Goal: Task Accomplishment & Management: Use online tool/utility

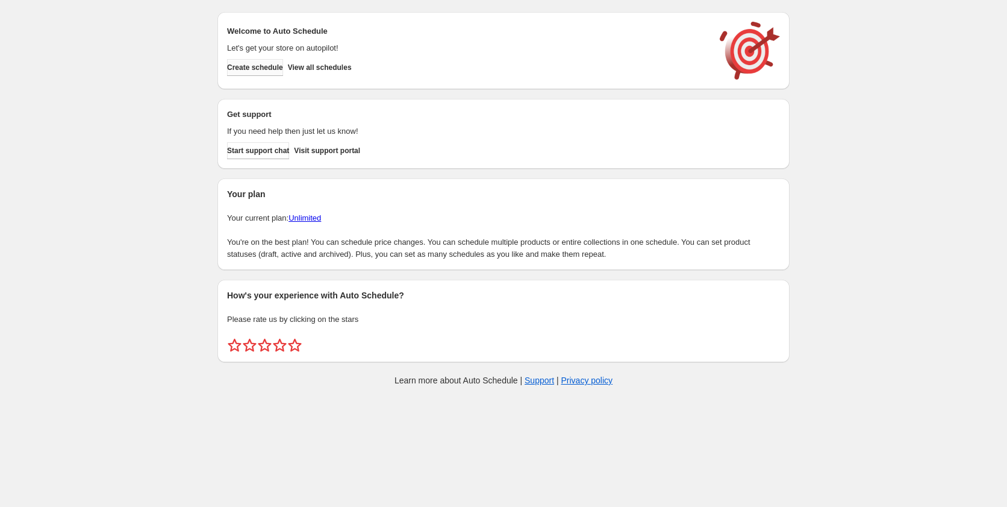
click at [251, 66] on span "Create schedule" at bounding box center [255, 68] width 56 height 10
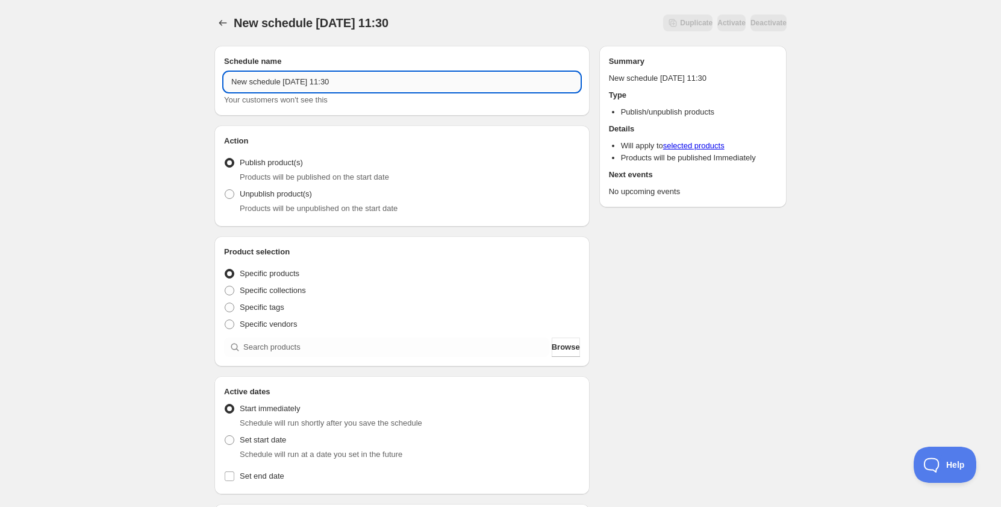
click at [305, 76] on input "New schedule [DATE] 11:30" at bounding box center [402, 81] width 356 height 19
drag, startPoint x: 279, startPoint y: 80, endPoint x: 344, endPoint y: 86, distance: 65.9
click at [344, 86] on input "Schedule for Promo911" at bounding box center [402, 81] width 356 height 19
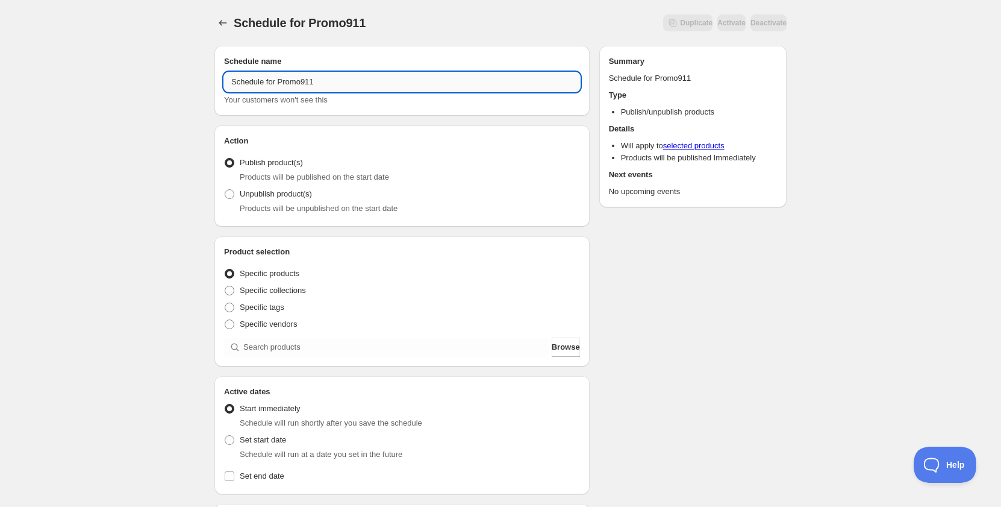
click at [332, 87] on input "Schedule for Promo911" at bounding box center [402, 81] width 356 height 19
drag, startPoint x: 332, startPoint y: 85, endPoint x: 283, endPoint y: 81, distance: 48.9
click at [283, 81] on input "Schedule for Promo911" at bounding box center [402, 81] width 356 height 19
type input "Schedule for Promo911"
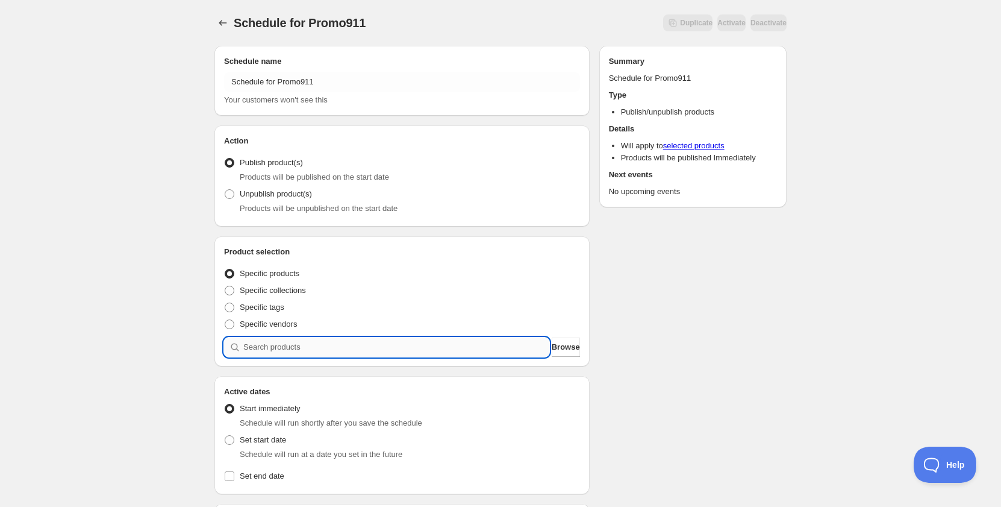
click at [267, 344] on input "search" at bounding box center [396, 346] width 306 height 19
paste input "Promo911"
type input "Promo911"
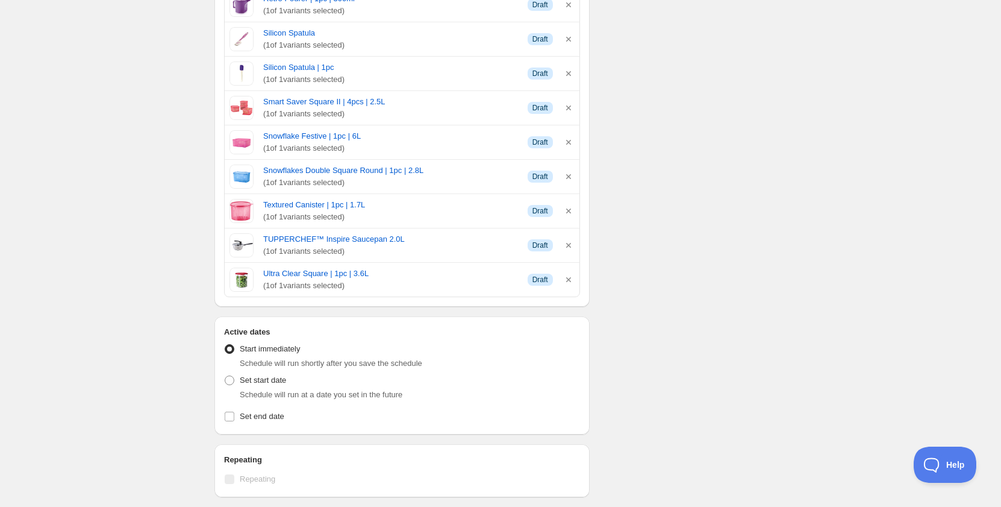
scroll to position [1325, 0]
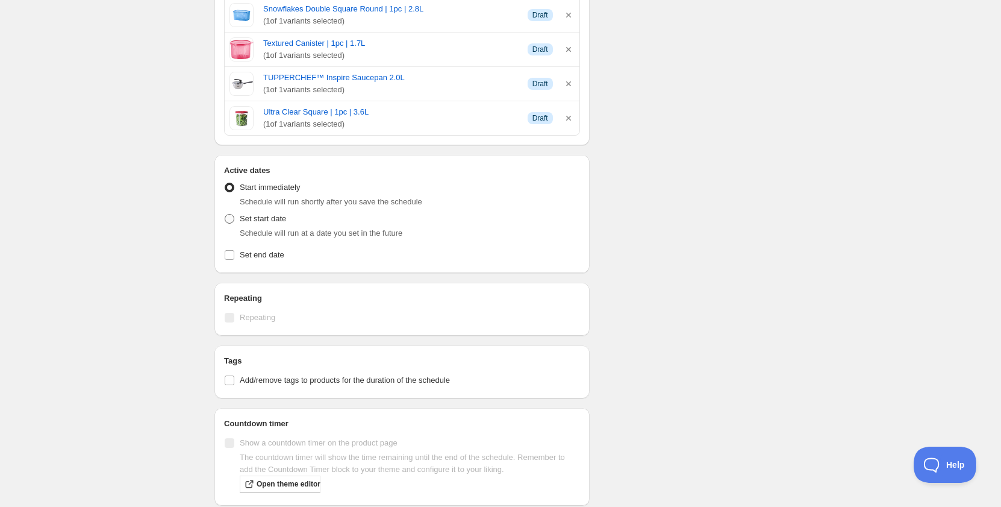
click at [266, 220] on span "Set start date" at bounding box center [263, 218] width 46 height 9
click at [225, 214] on input "Set start date" at bounding box center [225, 214] width 1 height 1
radio input "true"
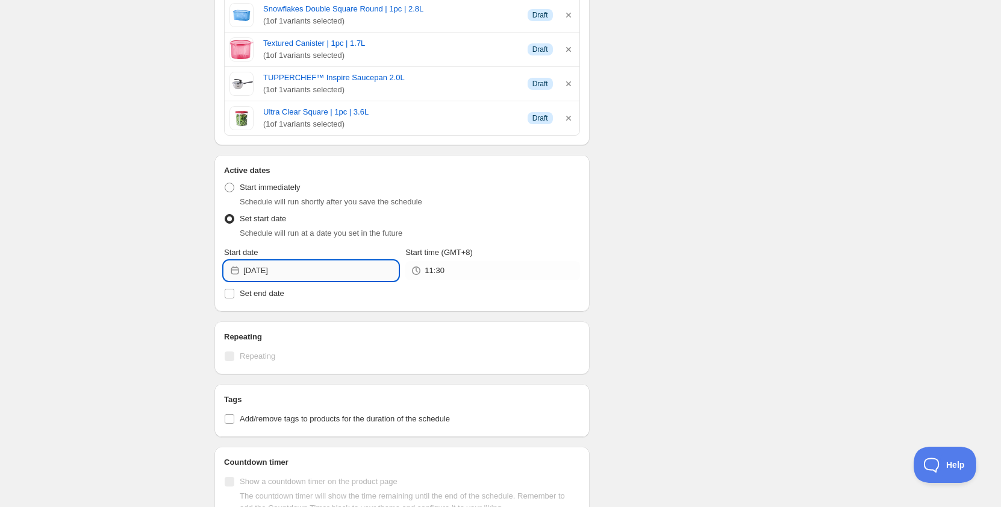
click at [282, 269] on input "[DATE]" at bounding box center [320, 270] width 155 height 19
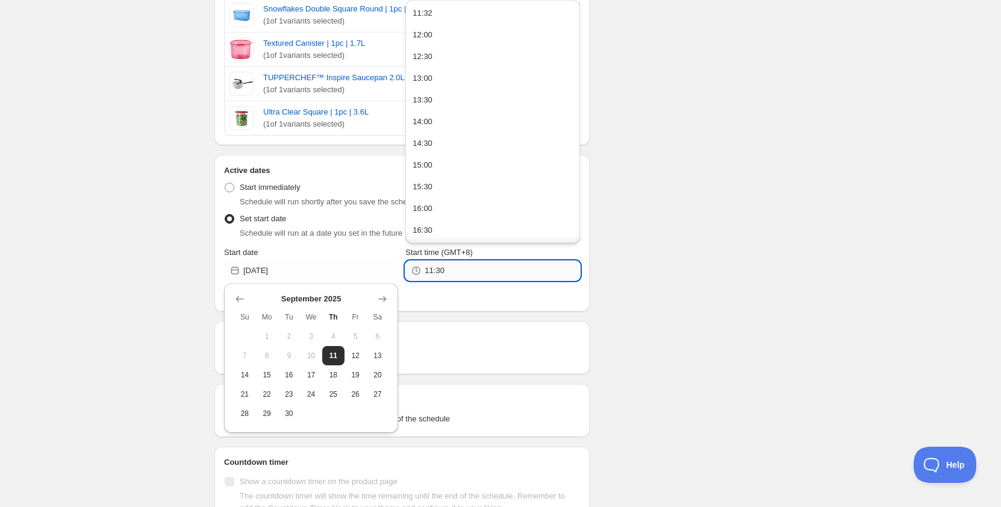
click at [465, 275] on input "11:30" at bounding box center [502, 270] width 155 height 19
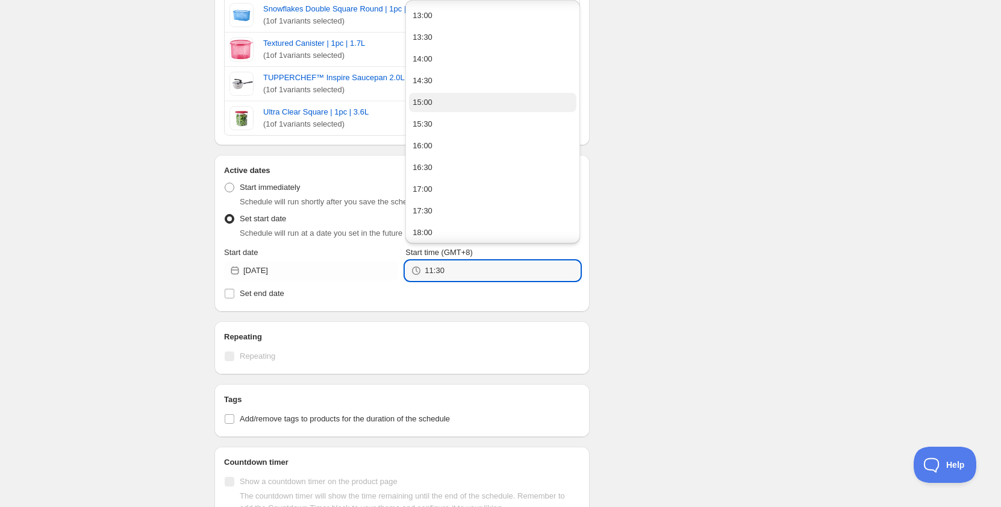
scroll to position [60, 0]
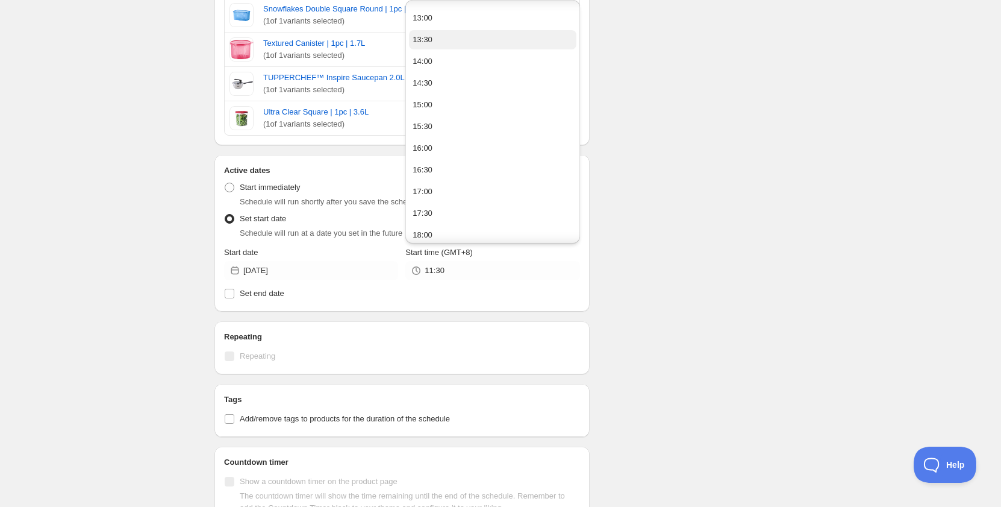
click at [429, 41] on div "13:30" at bounding box center [423, 40] width 20 height 12
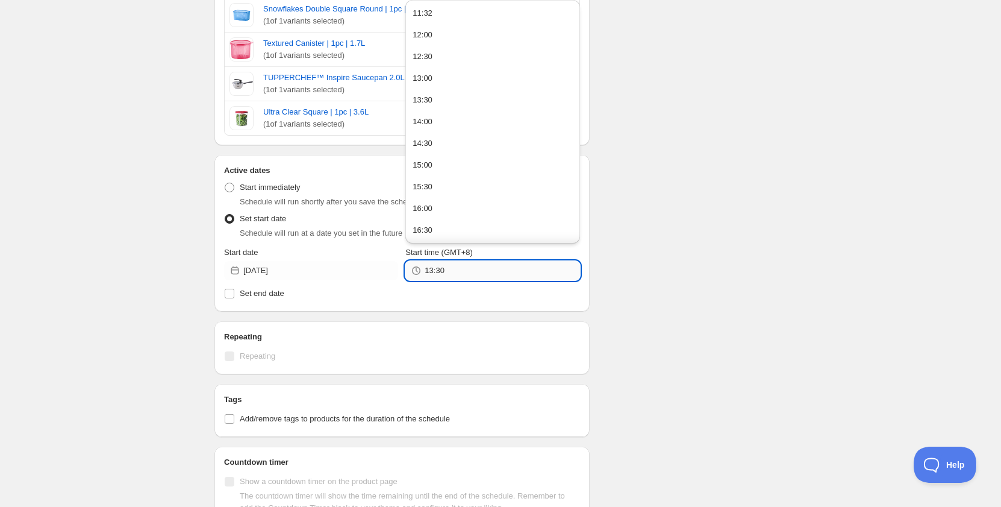
drag, startPoint x: 434, startPoint y: 268, endPoint x: 461, endPoint y: 270, distance: 26.6
click at [461, 270] on input "13:30" at bounding box center [502, 270] width 155 height 19
click at [447, 272] on input "13:30" at bounding box center [502, 270] width 155 height 19
drag, startPoint x: 450, startPoint y: 276, endPoint x: 436, endPoint y: 274, distance: 14.6
click at [436, 274] on input "13:30" at bounding box center [502, 270] width 155 height 19
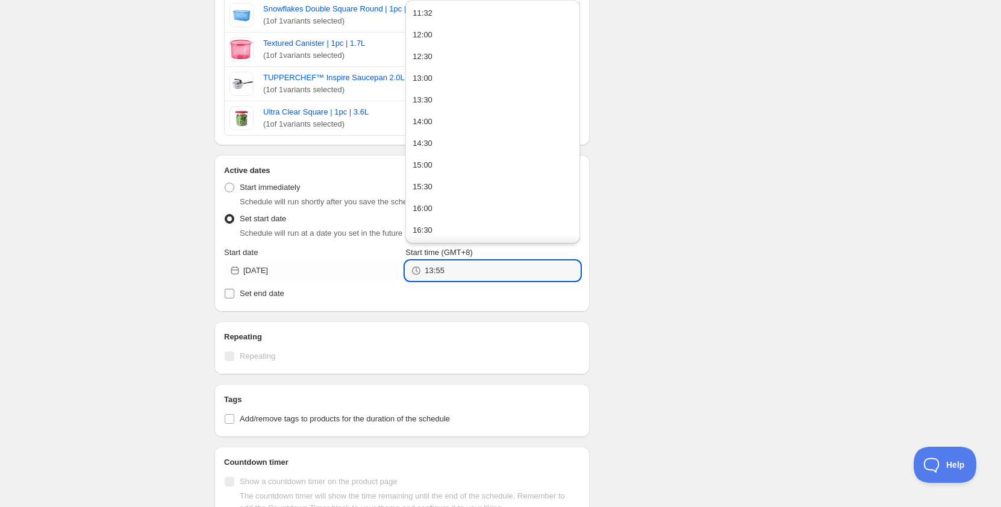
type input "13:55"
click at [284, 296] on span "Set end date" at bounding box center [262, 292] width 45 height 9
click at [234, 296] on input "Set end date" at bounding box center [230, 293] width 10 height 10
checkbox input "true"
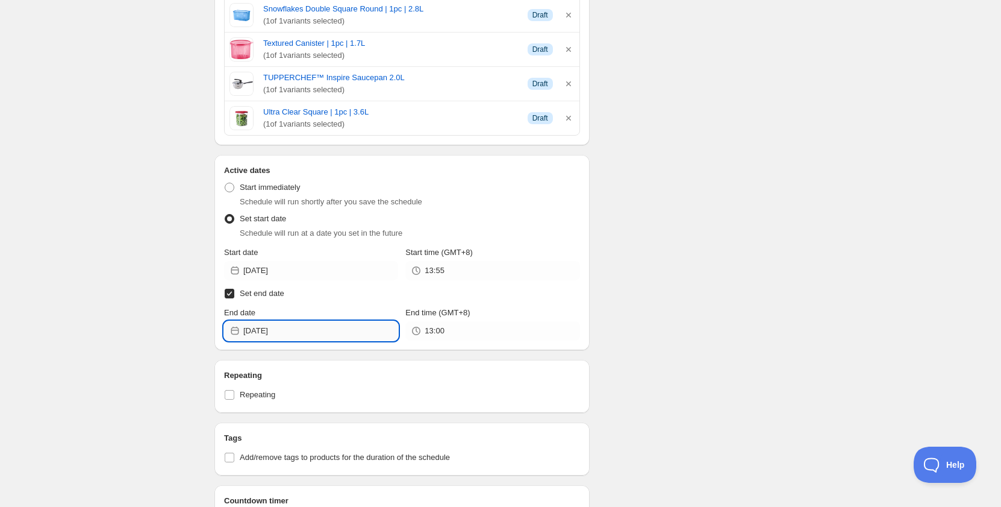
click at [285, 325] on input "[DATE]" at bounding box center [320, 330] width 155 height 19
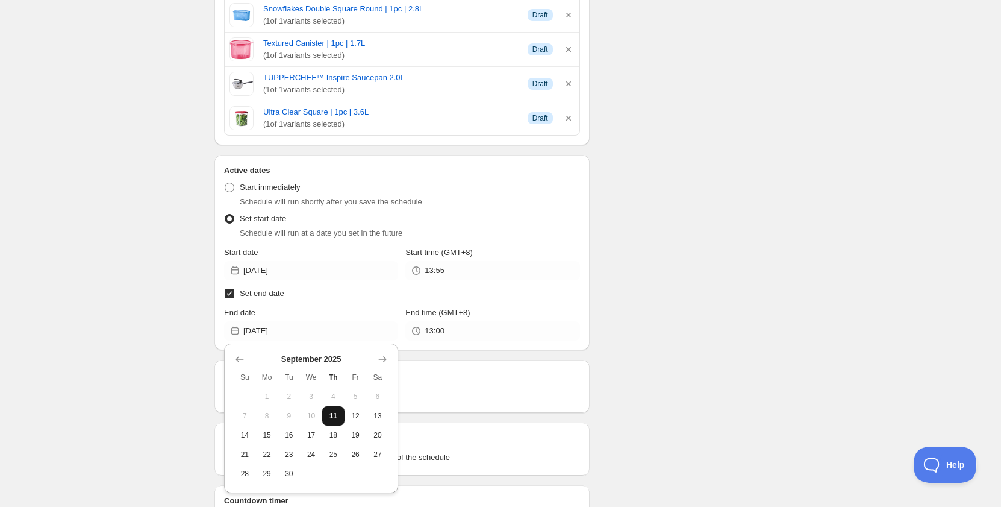
click at [339, 411] on span "11" at bounding box center [333, 416] width 13 height 10
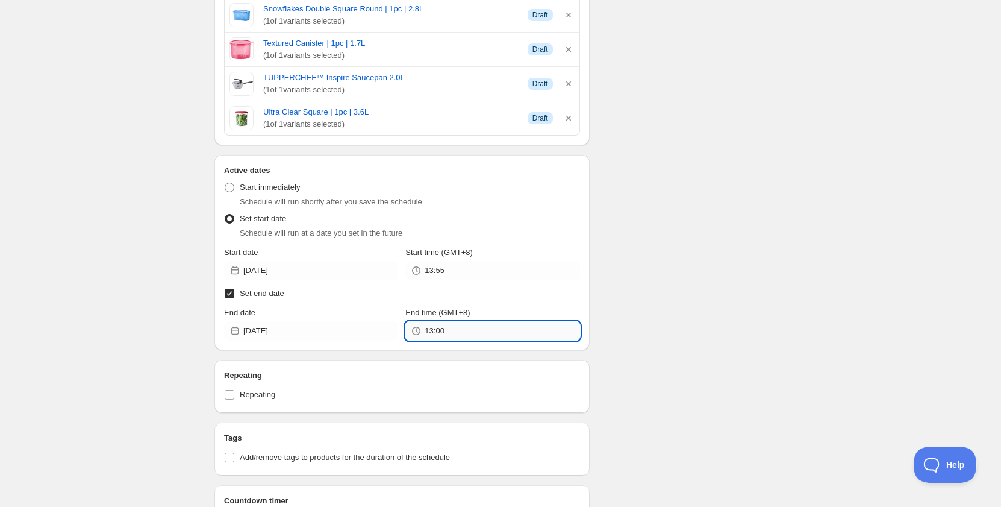
click at [446, 334] on input "13:00" at bounding box center [502, 330] width 155 height 19
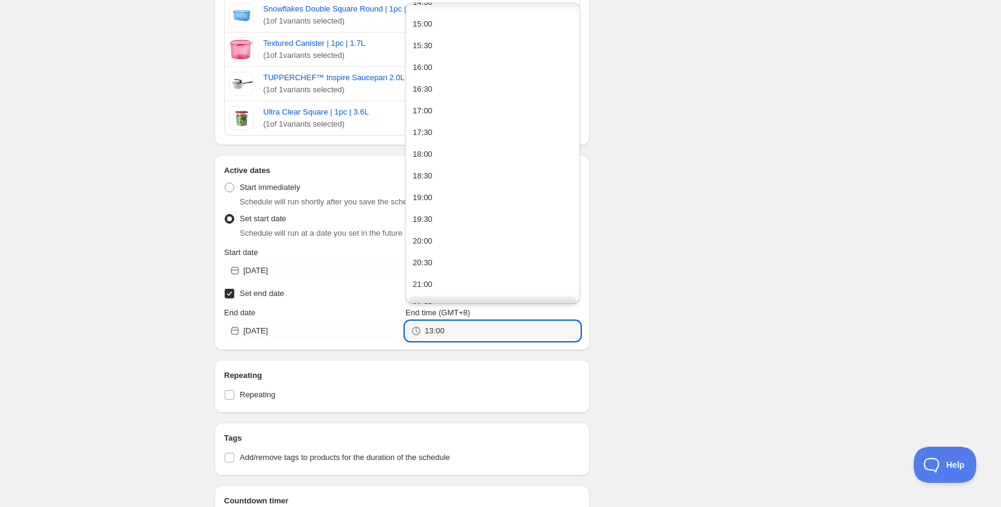
scroll to position [137, 0]
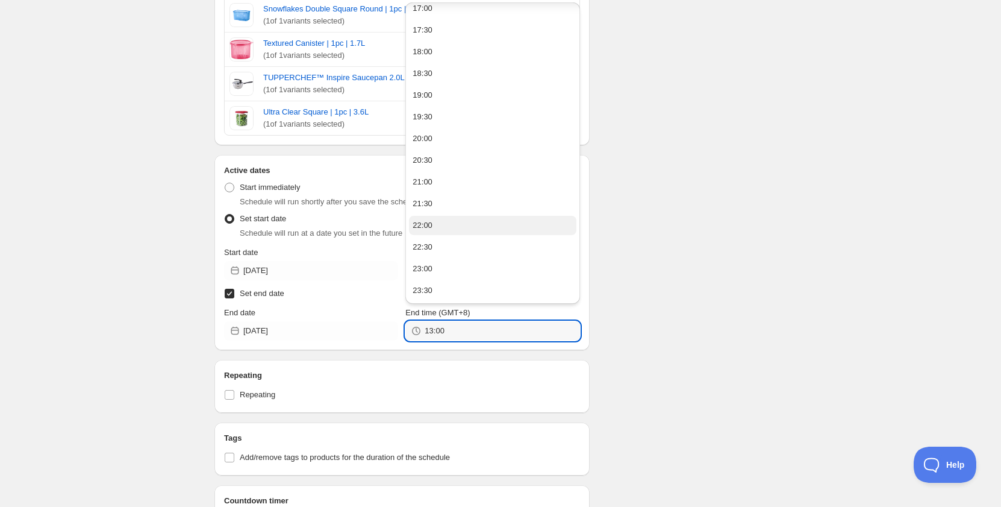
click at [444, 222] on button "22:00" at bounding box center [492, 225] width 167 height 19
type input "22:00"
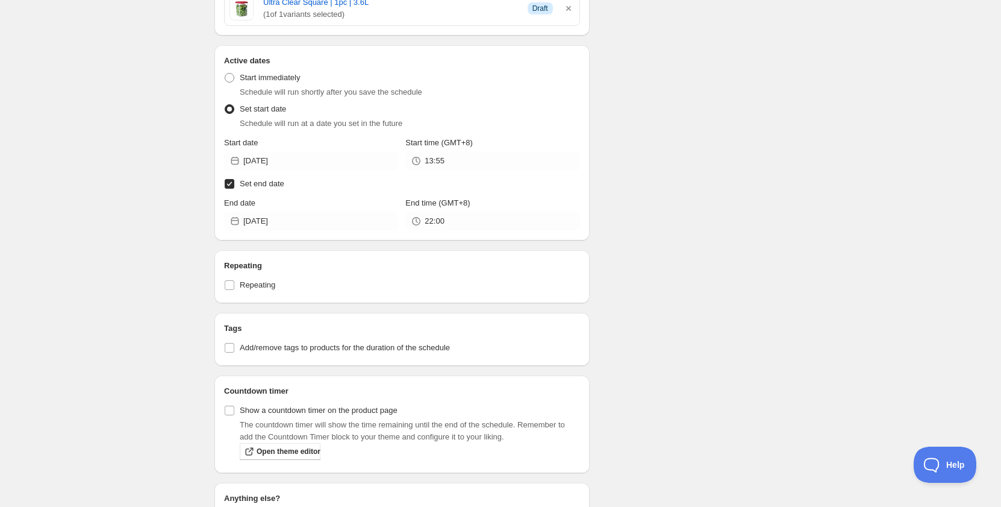
scroll to position [1445, 0]
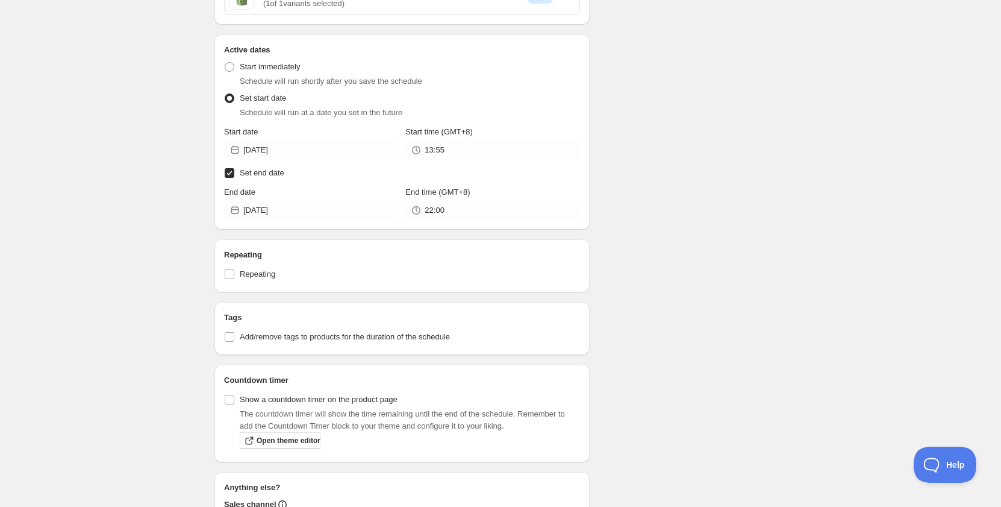
click at [286, 335] on span "Add/remove tags to products for the duration of the schedule" at bounding box center [345, 336] width 210 height 9
click at [234, 335] on input "Add/remove tags to products for the duration of the schedule" at bounding box center [230, 337] width 10 height 10
checkbox input "true"
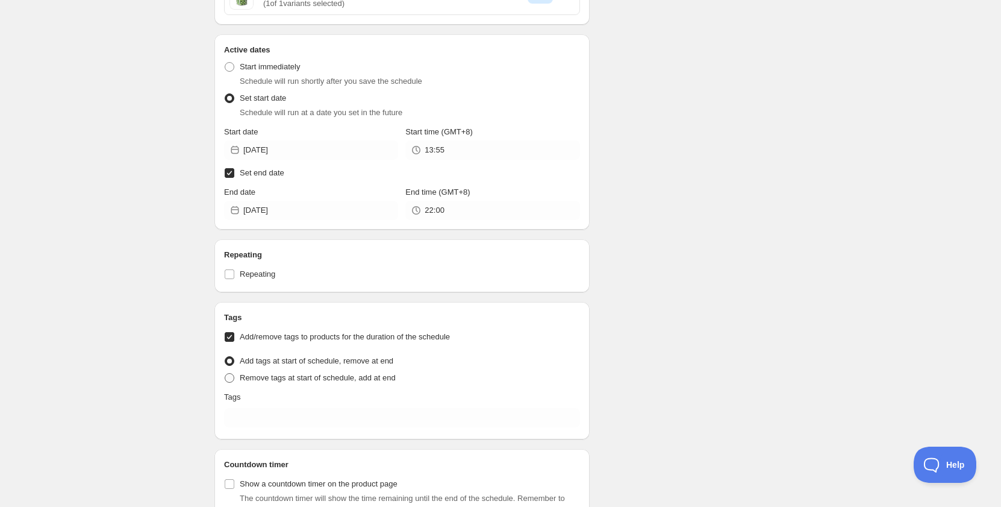
click at [291, 375] on span "Remove tags at start of schedule, add at end" at bounding box center [318, 377] width 156 height 9
click at [225, 373] on input "Remove tags at start of schedule, add at end" at bounding box center [225, 373] width 1 height 1
radio input "true"
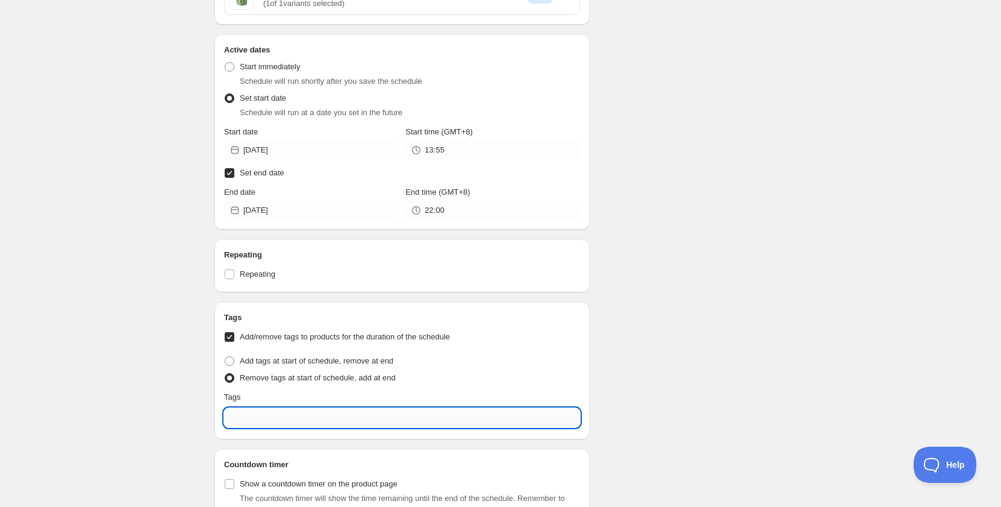
click at [291, 412] on input "text" at bounding box center [402, 417] width 356 height 19
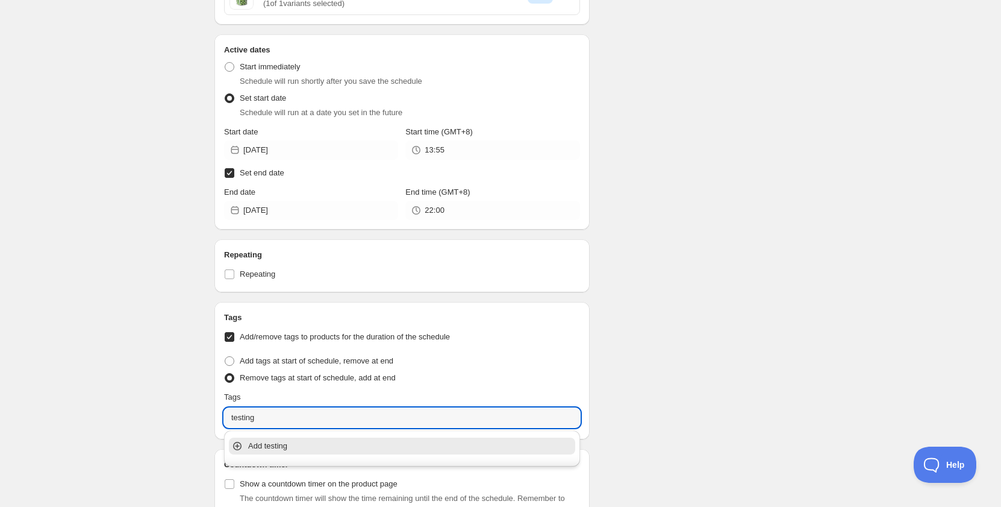
click at [287, 443] on p "Add testing" at bounding box center [410, 446] width 325 height 12
type input "testing"
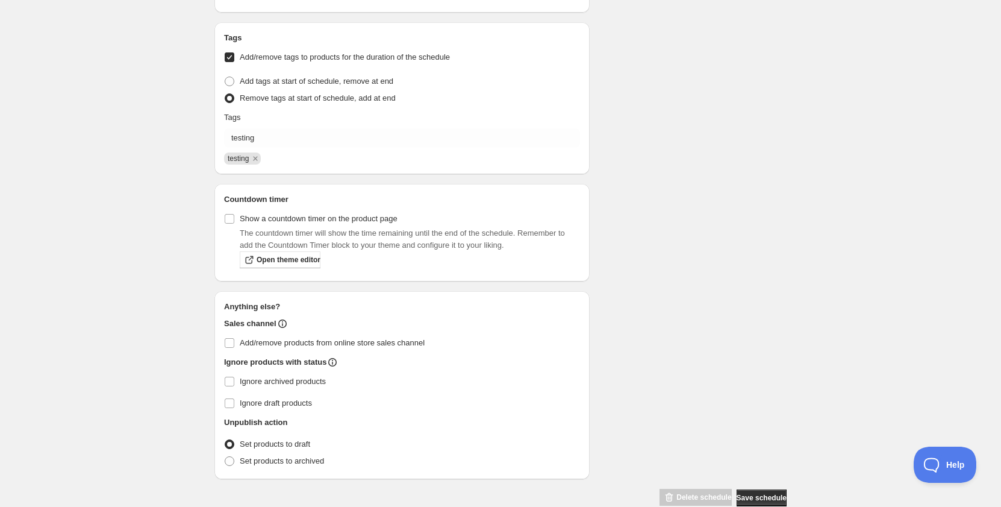
scroll to position [1748, 0]
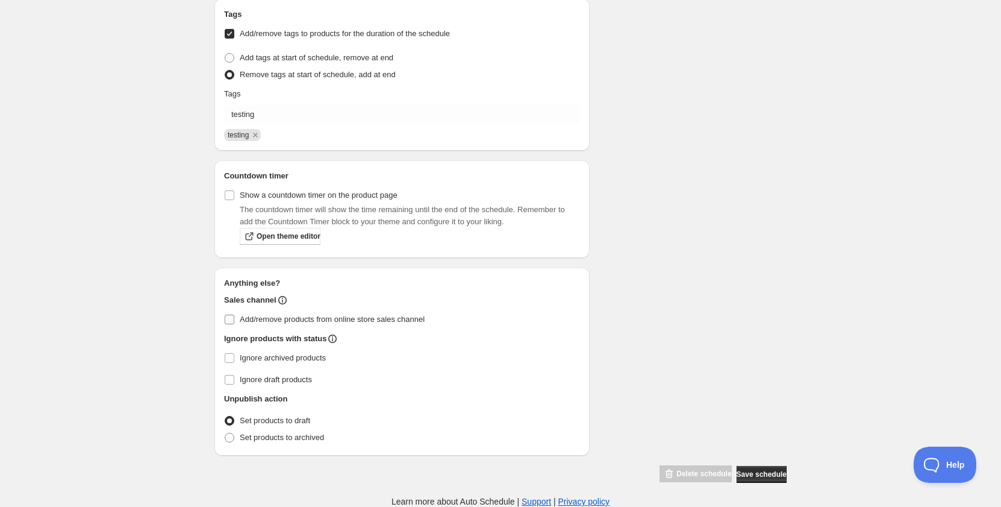
click at [311, 317] on span "Add/remove products from online store sales channel" at bounding box center [332, 318] width 185 height 9
click at [234, 317] on input "Add/remove products from online store sales channel" at bounding box center [230, 319] width 10 height 10
checkbox input "true"
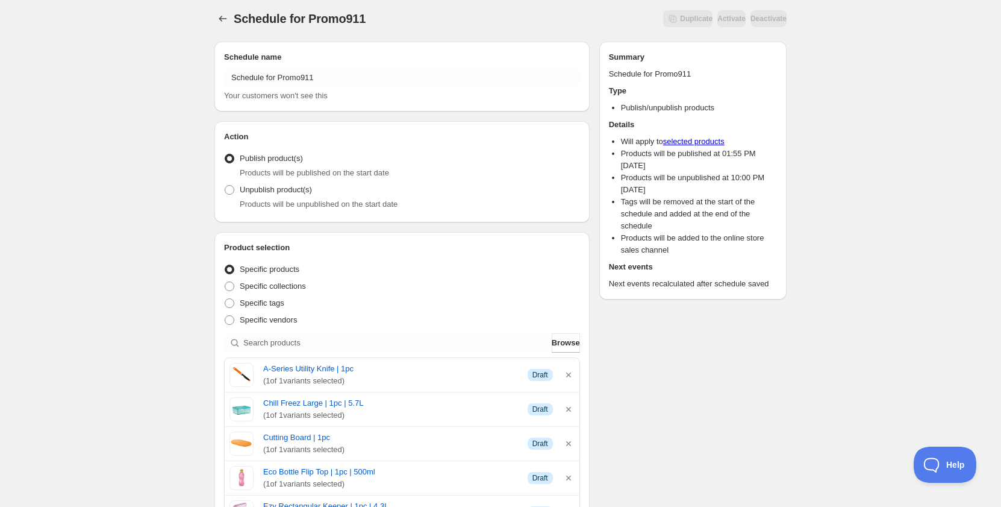
scroll to position [0, 0]
